Goal: Complete application form

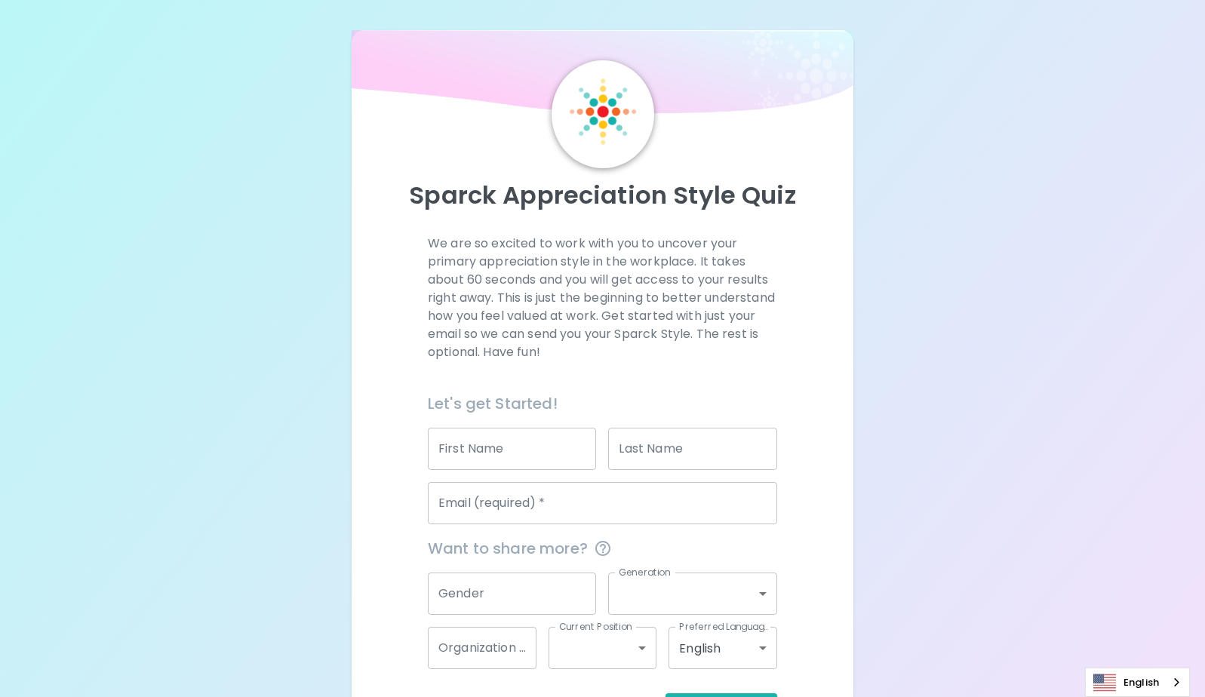
scroll to position [58, 0]
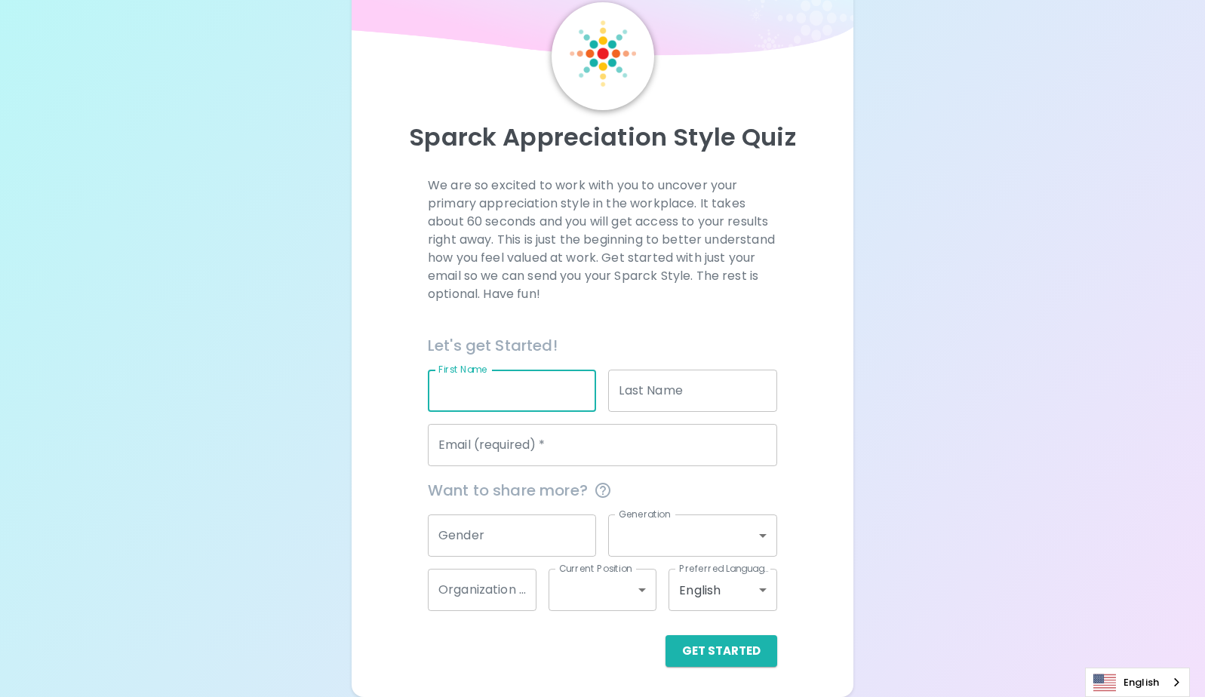
click at [522, 400] on input "First Name" at bounding box center [512, 391] width 169 height 42
type input "[PERSON_NAME]"
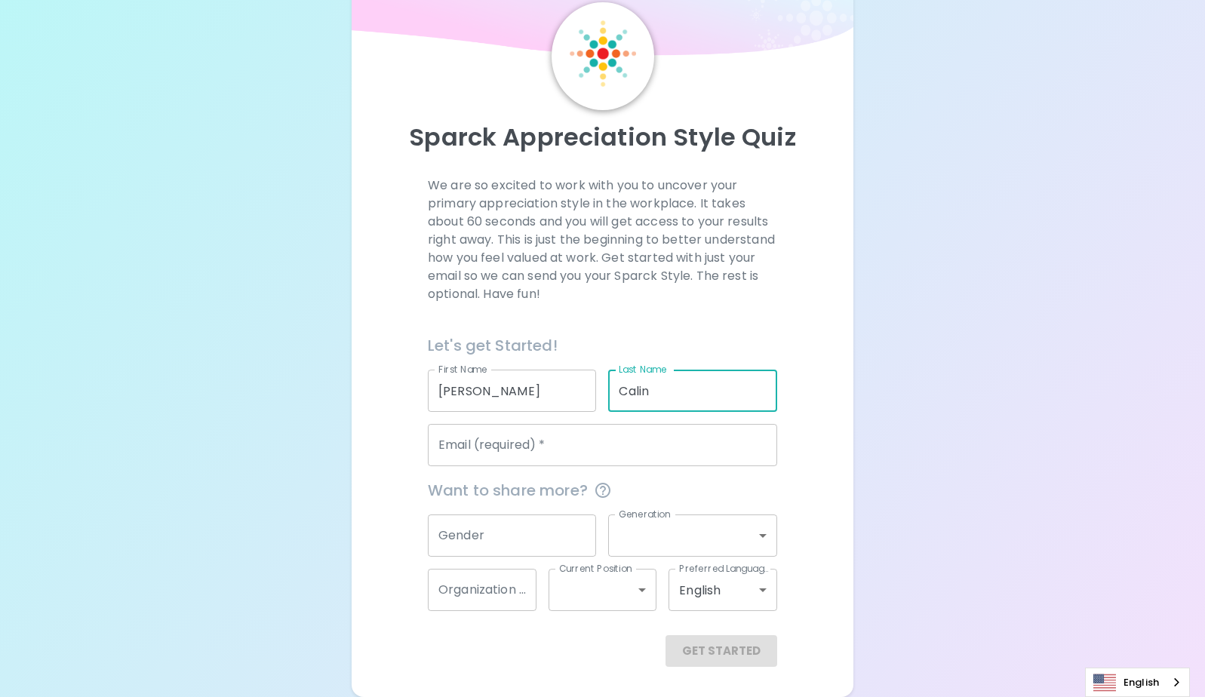
type input "Calin"
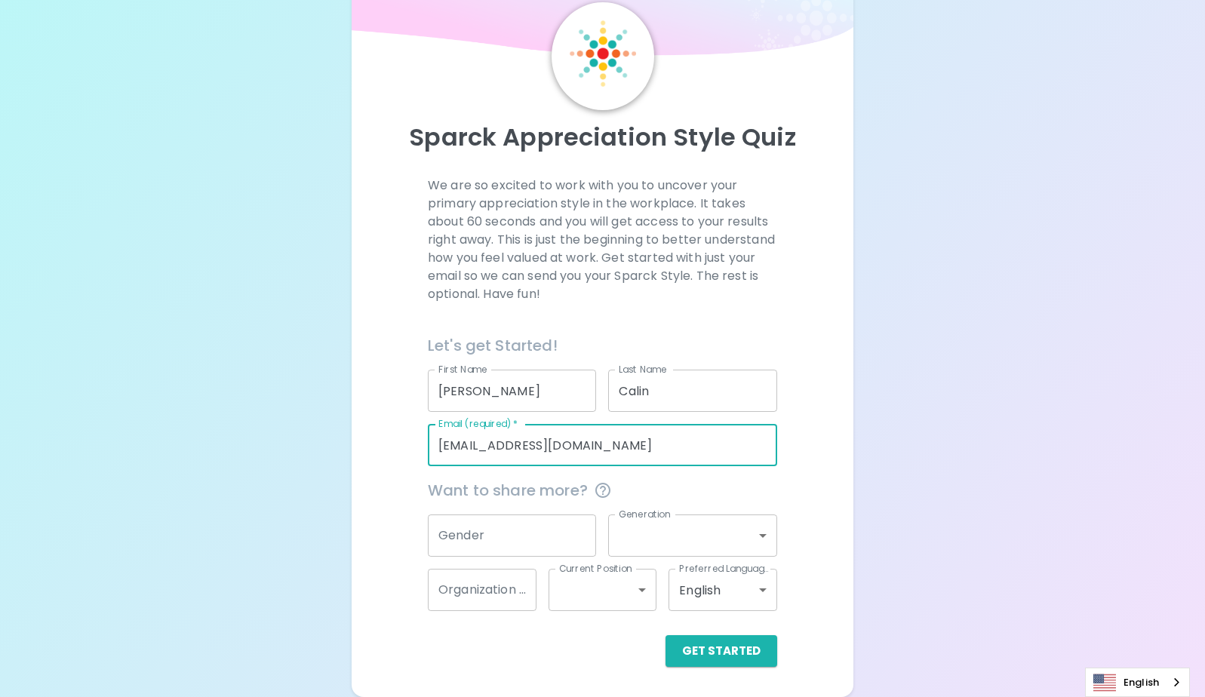
type input "[EMAIL_ADDRESS][DOMAIN_NAME]"
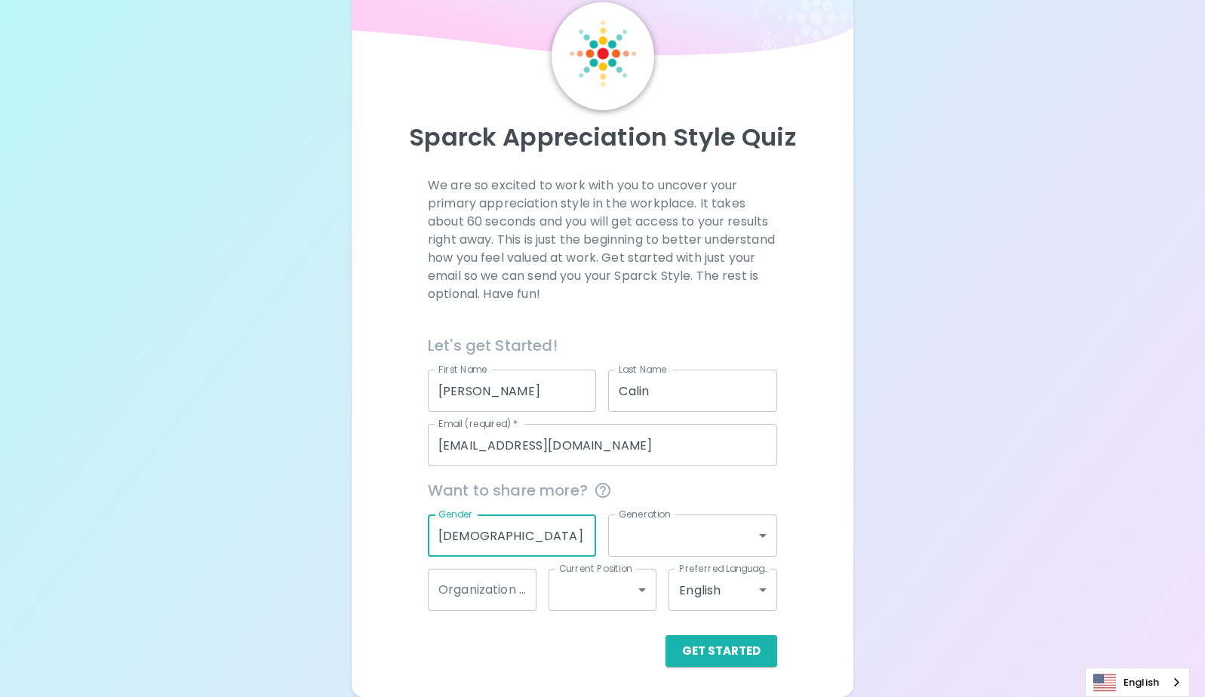
type input "[DEMOGRAPHIC_DATA]"
click at [714, 526] on body "Sparck Appreciation Style Quiz We are so excited to work with you to uncover yo…" at bounding box center [602, 319] width 1205 height 755
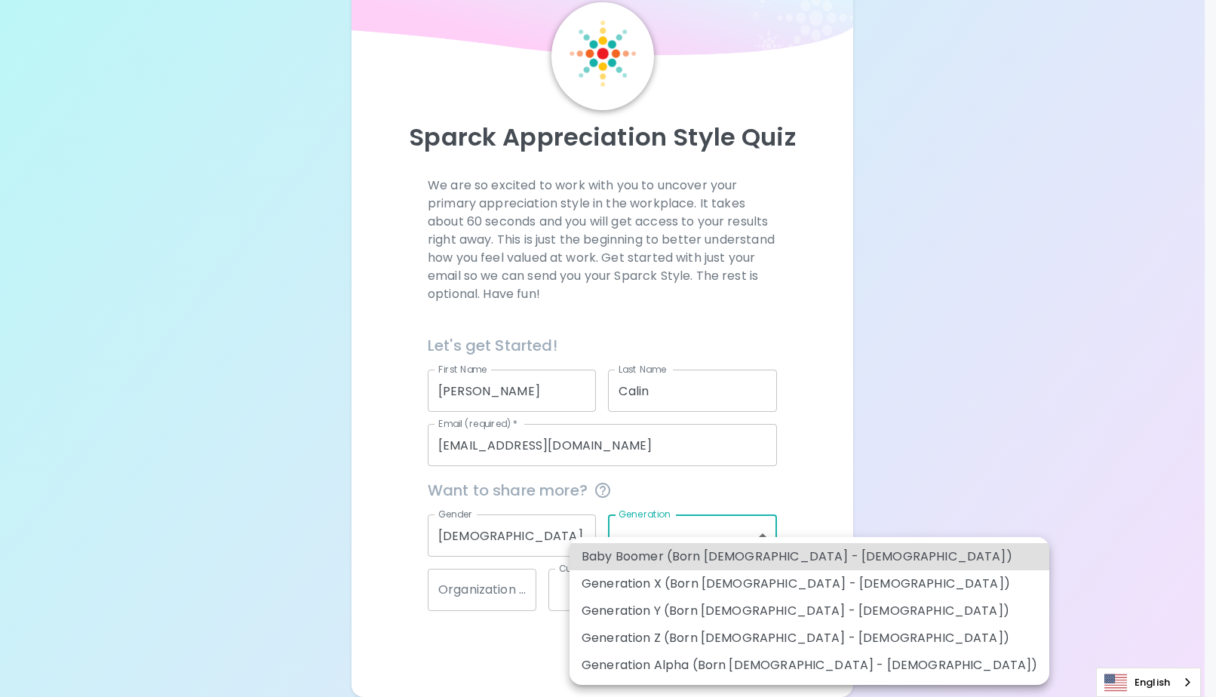
click at [744, 606] on li "Generation Y (Born [DEMOGRAPHIC_DATA] - [DEMOGRAPHIC_DATA])" at bounding box center [809, 610] width 480 height 27
type input "generation_y"
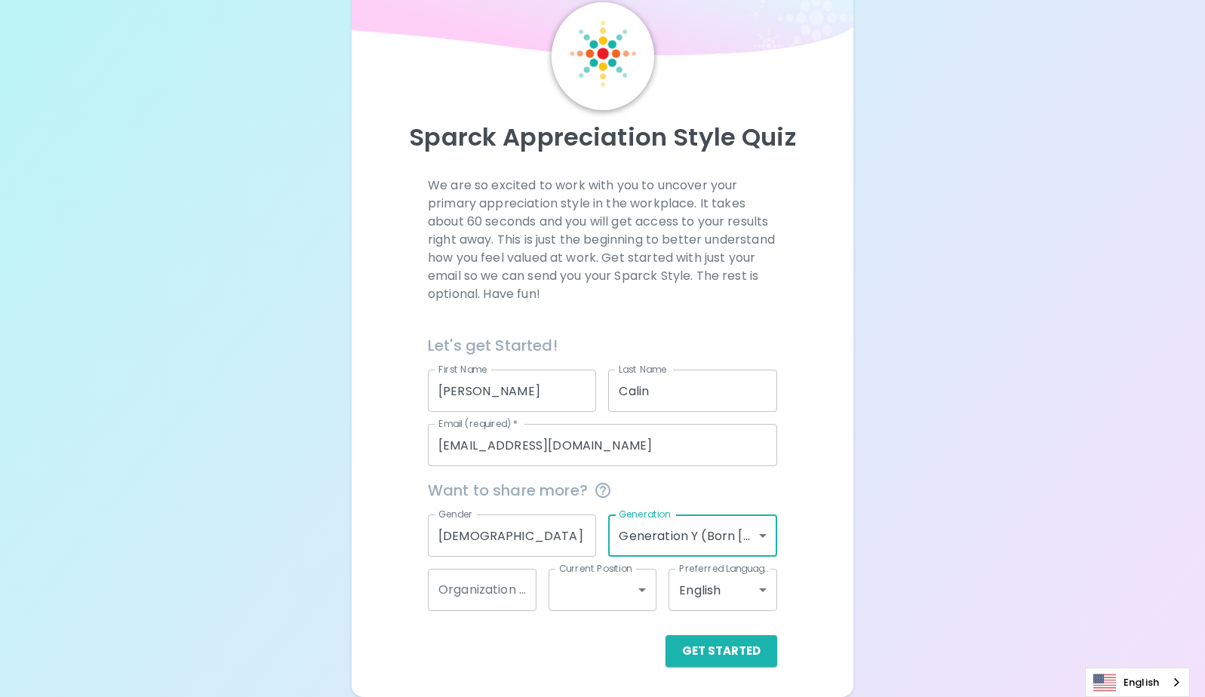
click at [508, 591] on input "Organization Name" at bounding box center [482, 590] width 109 height 42
click at [464, 583] on input "Organization Name" at bounding box center [482, 590] width 109 height 42
type input "PACE"
click at [590, 583] on body "Sparck Appreciation Style Quiz We are so excited to work with you to uncover yo…" at bounding box center [602, 319] width 1205 height 755
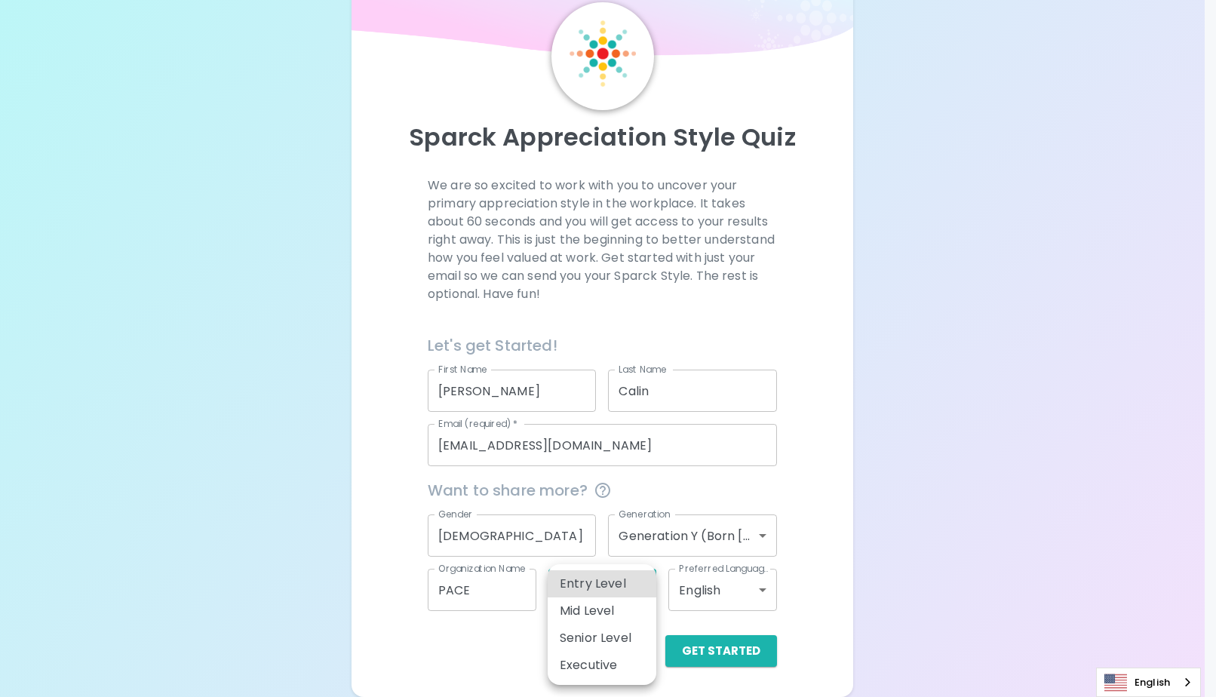
click at [603, 639] on li "Senior Level" at bounding box center [602, 638] width 109 height 27
type input "senior_level"
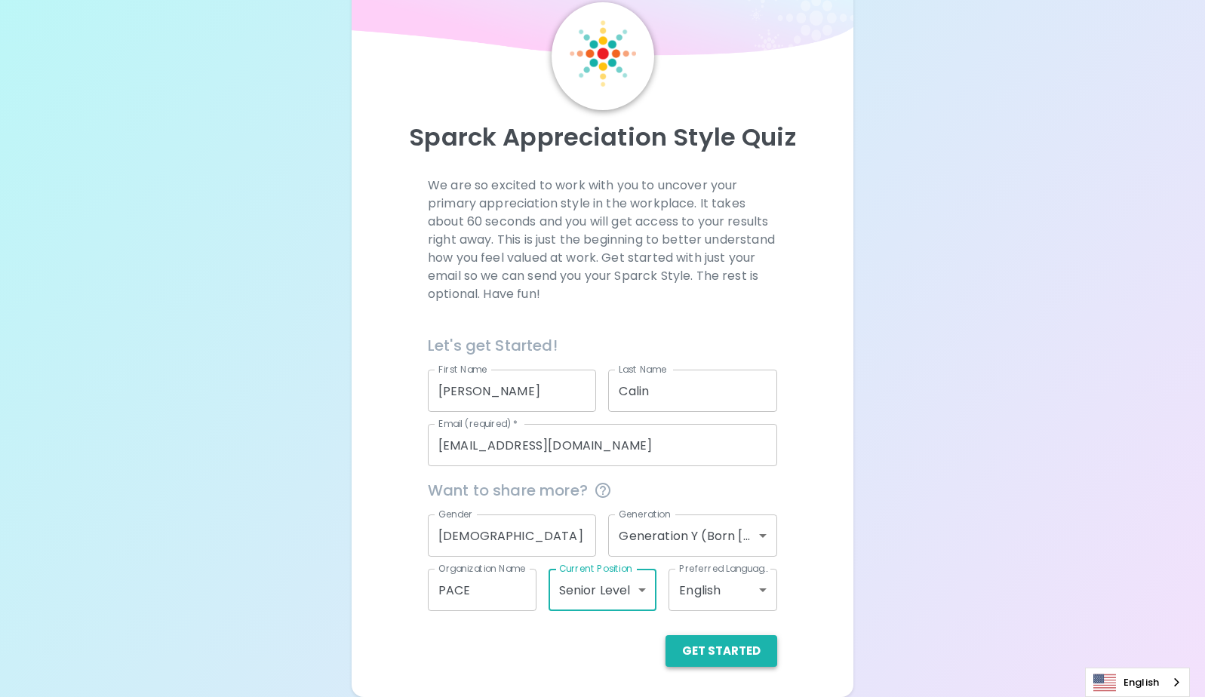
click at [705, 656] on button "Get Started" at bounding box center [721, 651] width 112 height 32
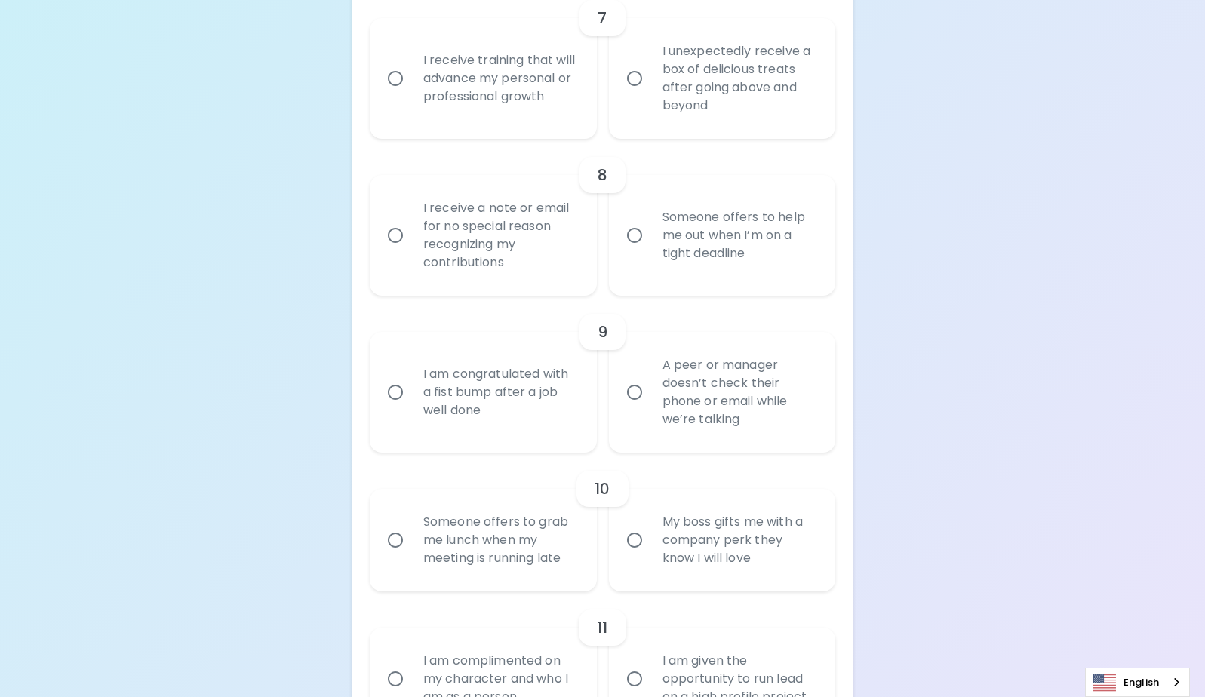
scroll to position [953, 0]
